Goal: Task Accomplishment & Management: Complete application form

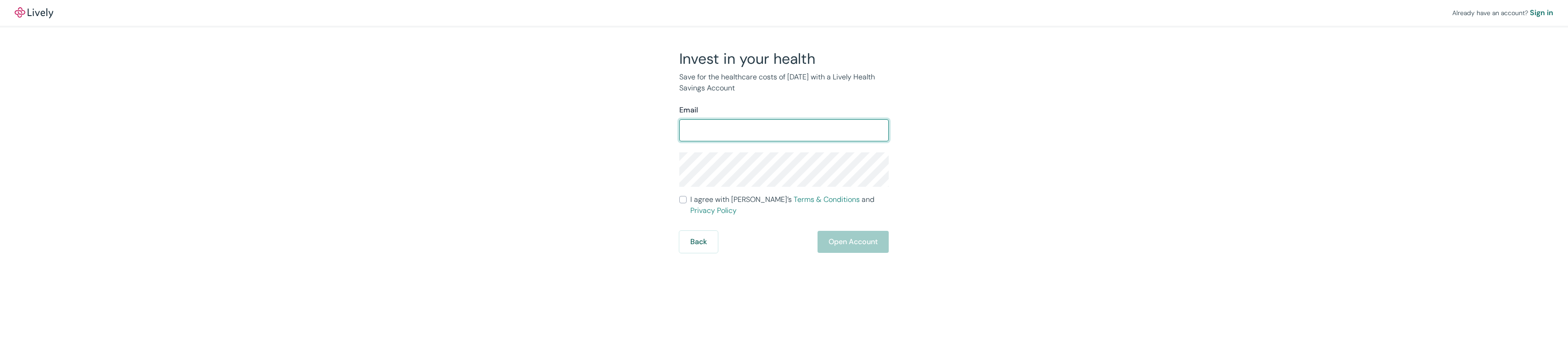
click at [710, 130] on input "Email" at bounding box center [784, 130] width 209 height 18
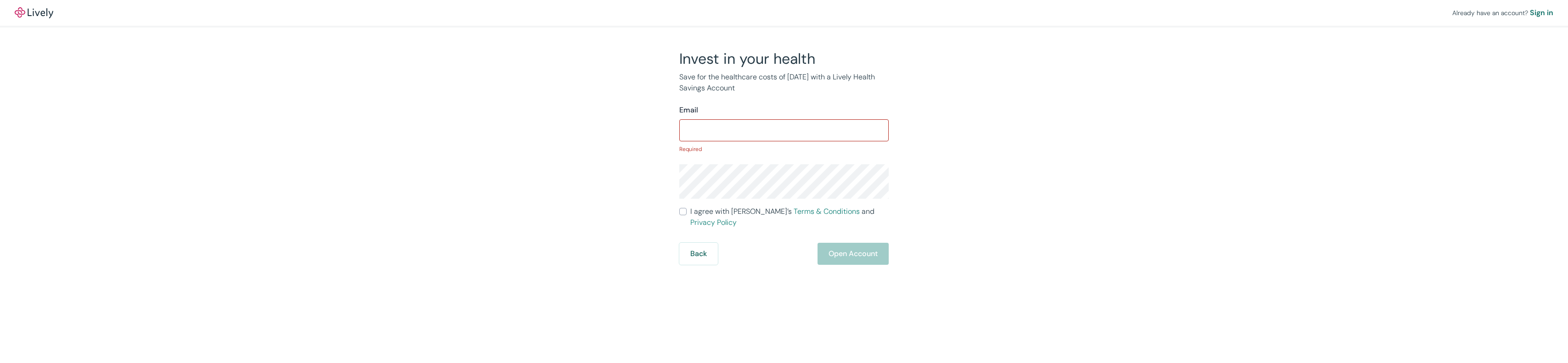
click at [1060, 128] on div "Already have an account? Sign in Invest in your health Save for the healthcare …" at bounding box center [784, 132] width 1568 height 265
click at [734, 124] on input "Email" at bounding box center [784, 130] width 209 height 18
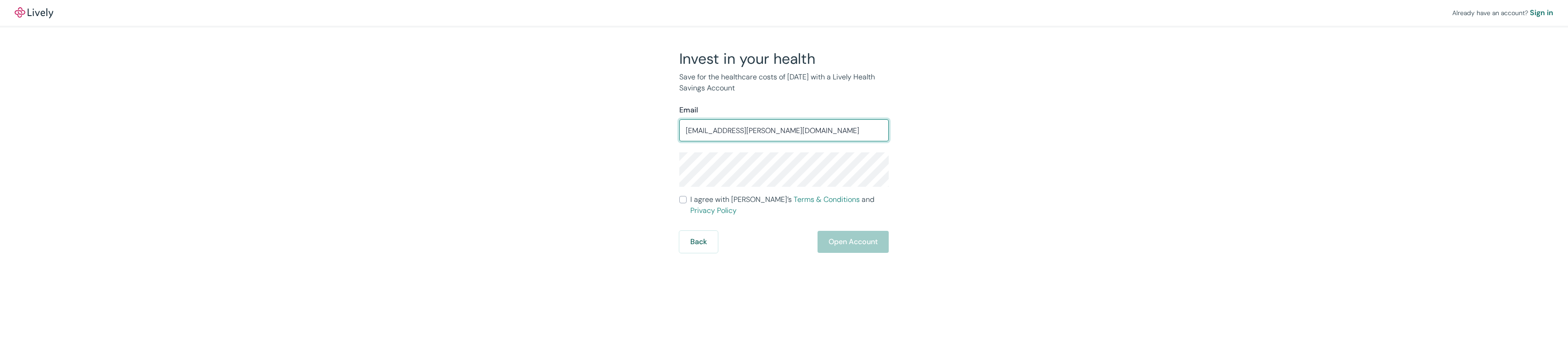
type input "[EMAIL_ADDRESS][PERSON_NAME][DOMAIN_NAME]"
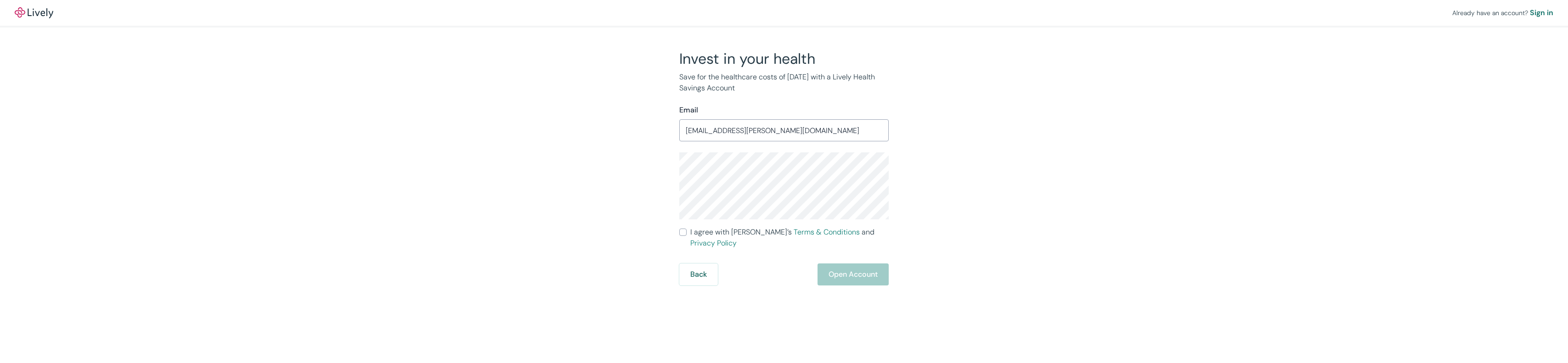
drag, startPoint x: 683, startPoint y: 235, endPoint x: 694, endPoint y: 238, distance: 11.4
click at [683, 234] on input "I agree with Lively’s Terms & Conditions and Privacy Policy" at bounding box center [683, 233] width 8 height 8
checkbox input "true"
click at [856, 264] on button "Open Account" at bounding box center [853, 275] width 71 height 22
